Goal: Obtain resource: Obtain resource

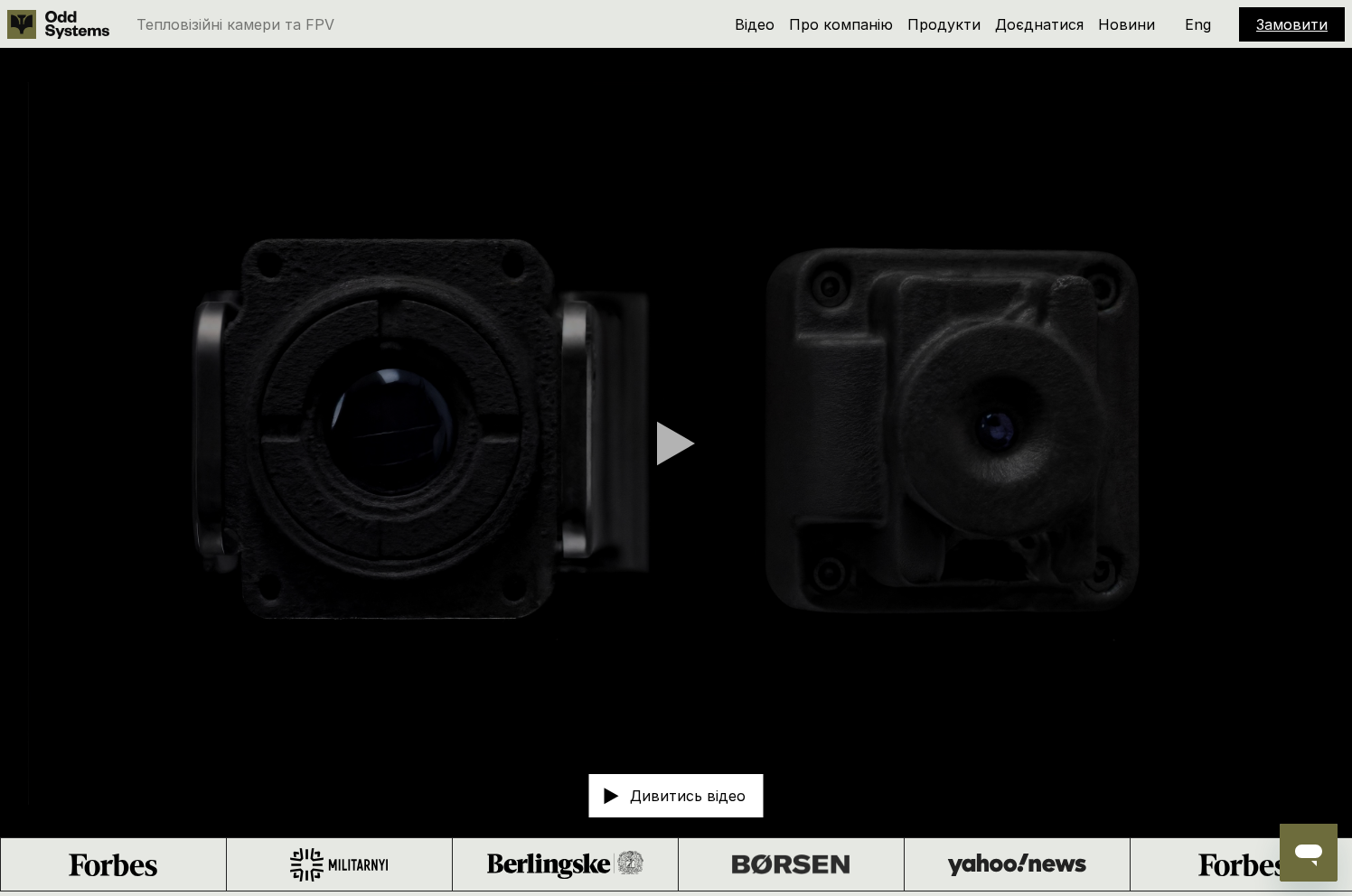
click at [77, 25] on icon at bounding box center [77, 24] width 64 height 28
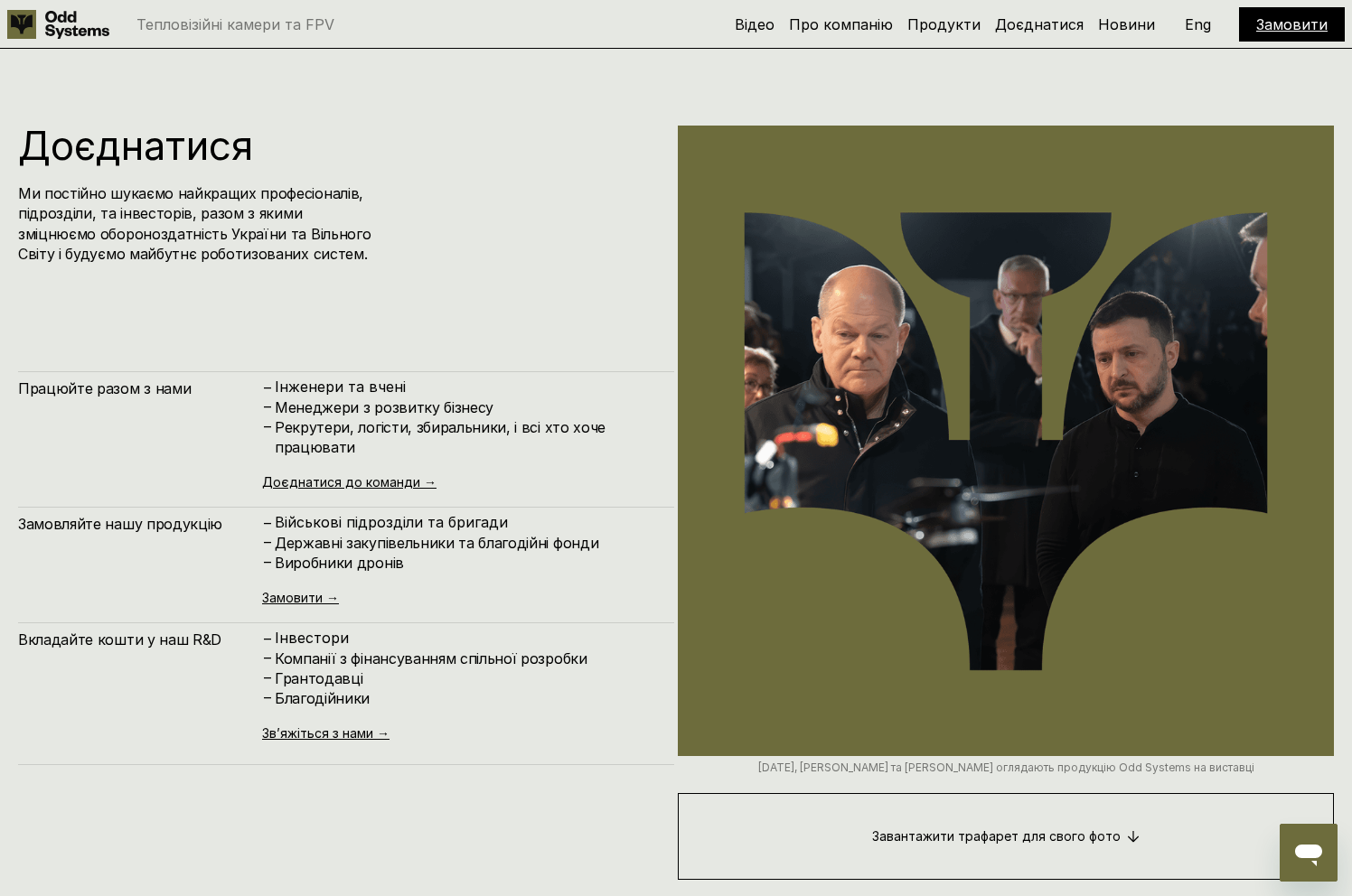
scroll to position [9227, 0]
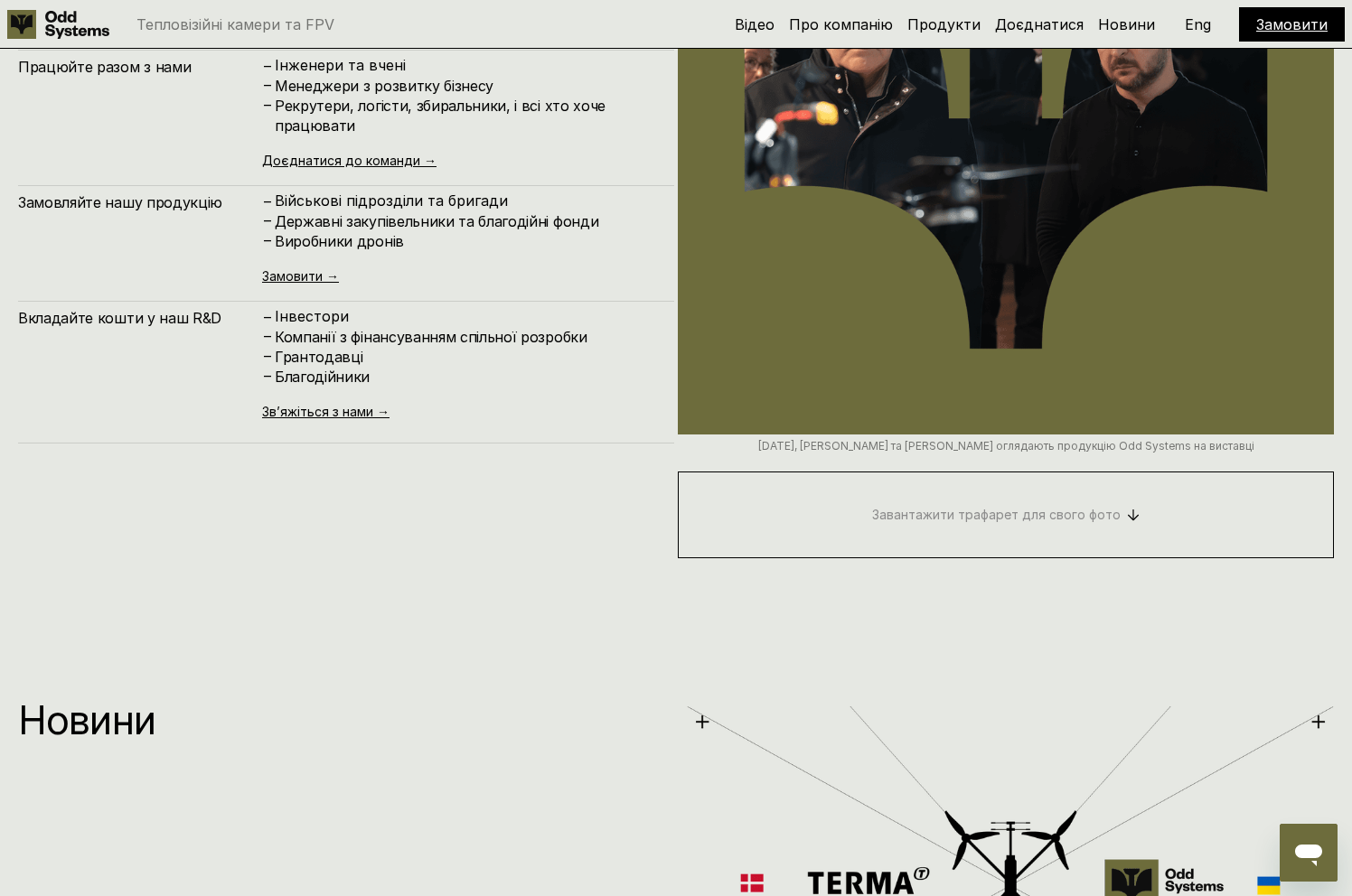
click at [974, 517] on link "Завантажити трафарет для свого фото" at bounding box center [1005, 515] width 656 height 87
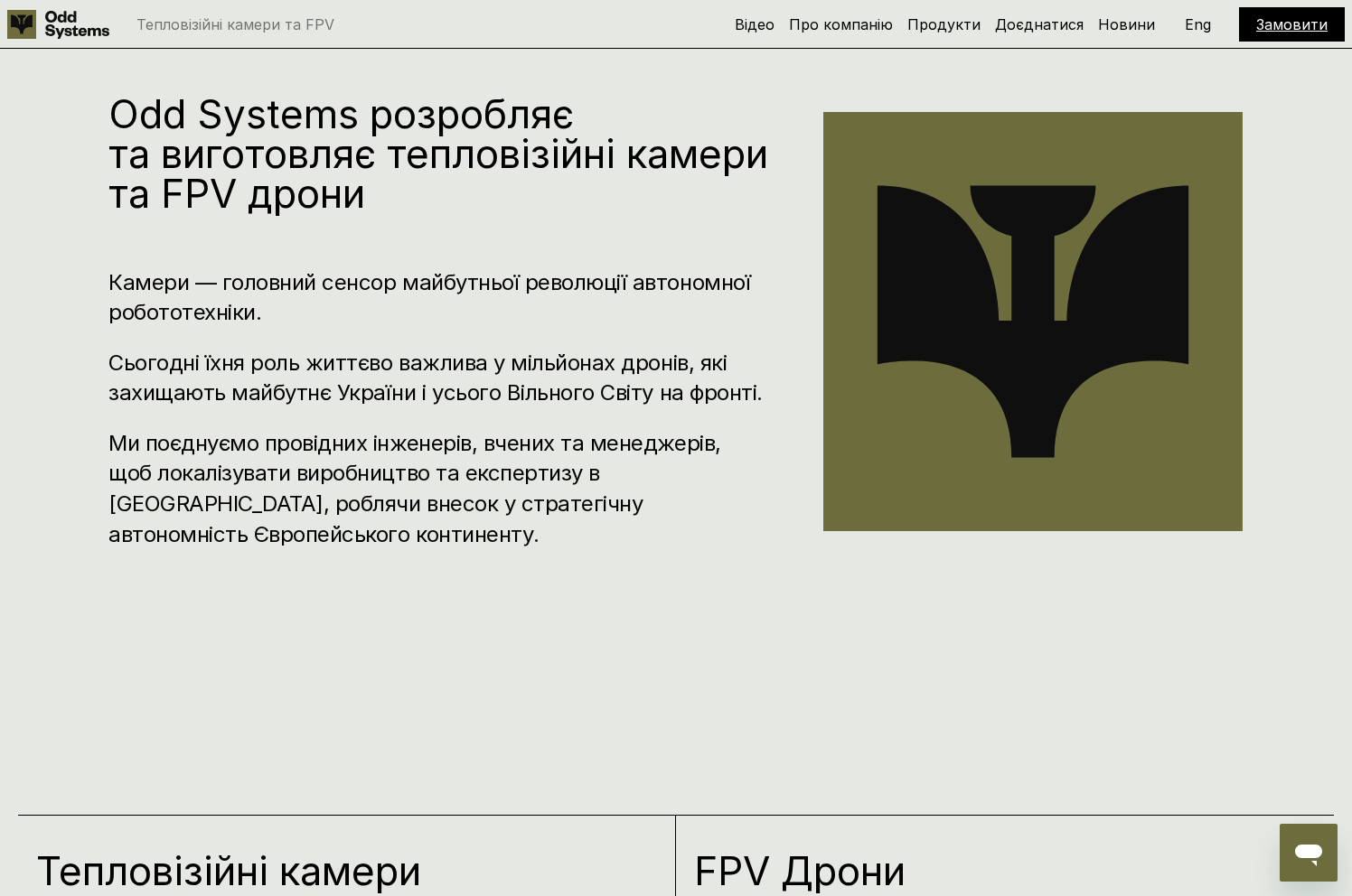
scroll to position [1006, 0]
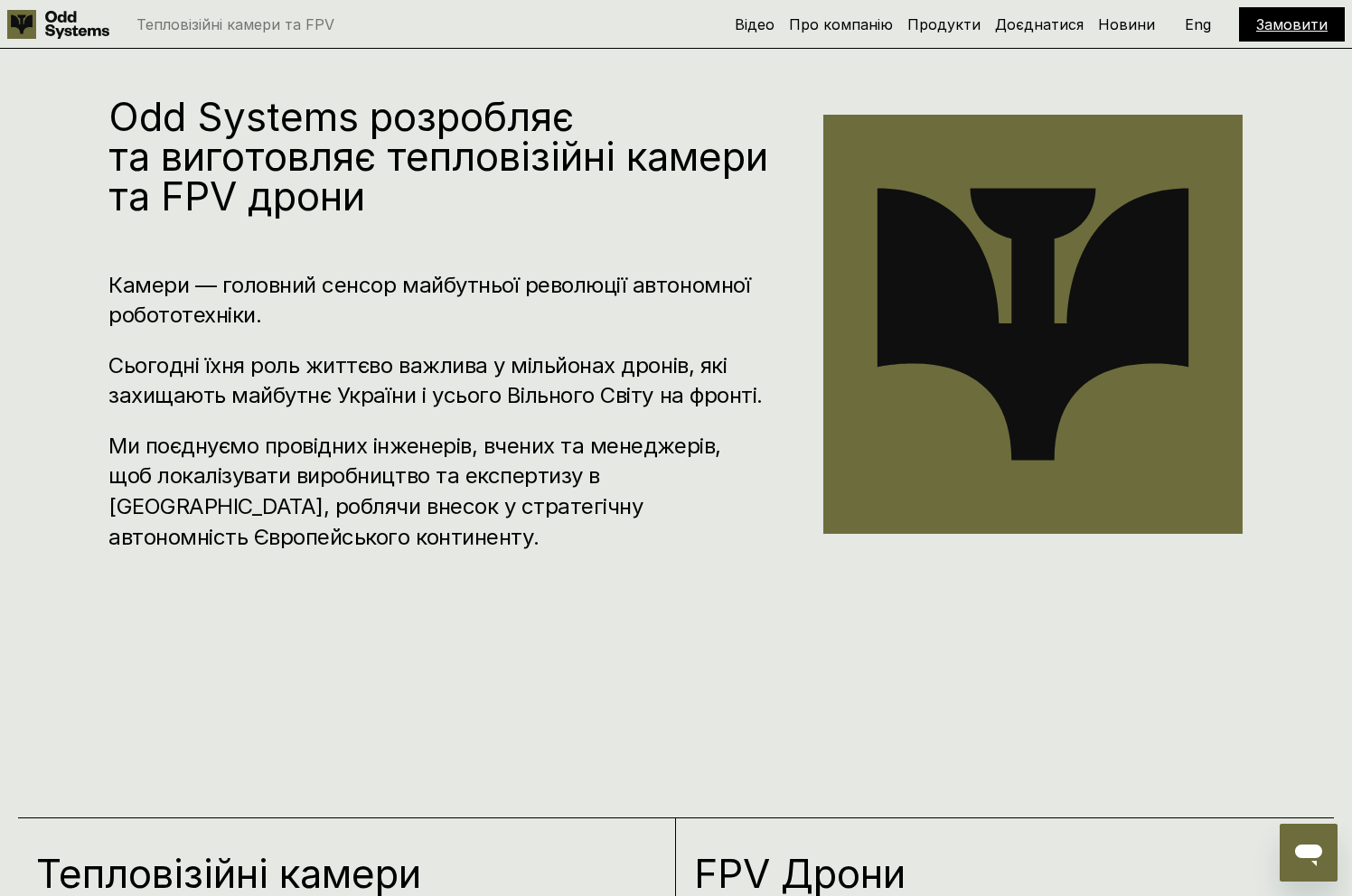
click at [1194, 22] on p "Eng" at bounding box center [1197, 24] width 26 height 14
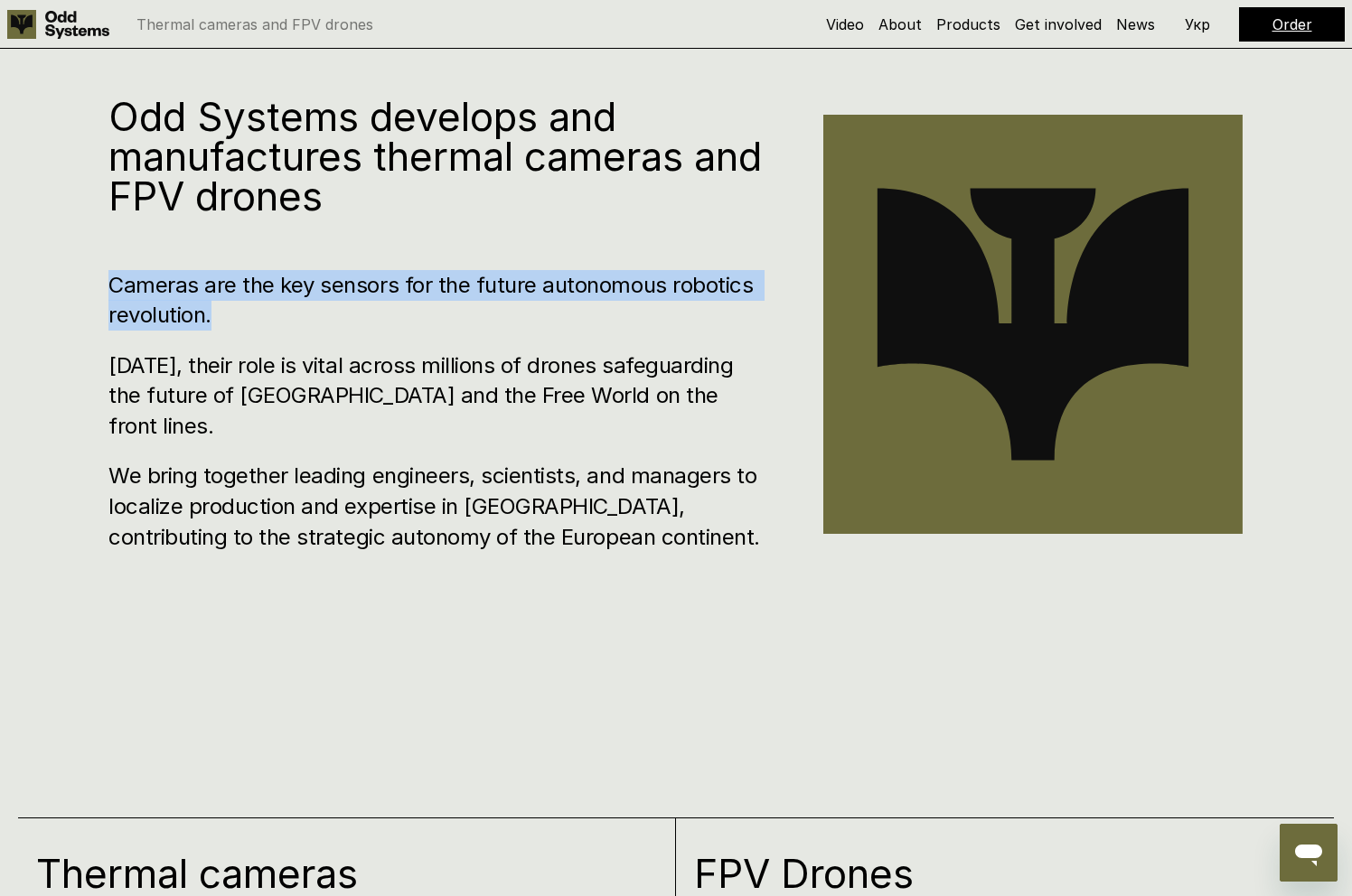
drag, startPoint x: 112, startPoint y: 303, endPoint x: 365, endPoint y: 323, distance: 253.8
click at [366, 323] on h3 "Cameras are the key sensors for the future autonomous robotics revolution." at bounding box center [438, 300] width 660 height 60
copy h3 "Cameras are the key sensors for the future autonomous robotics revolution."
